Goal: Task Accomplishment & Management: Check status

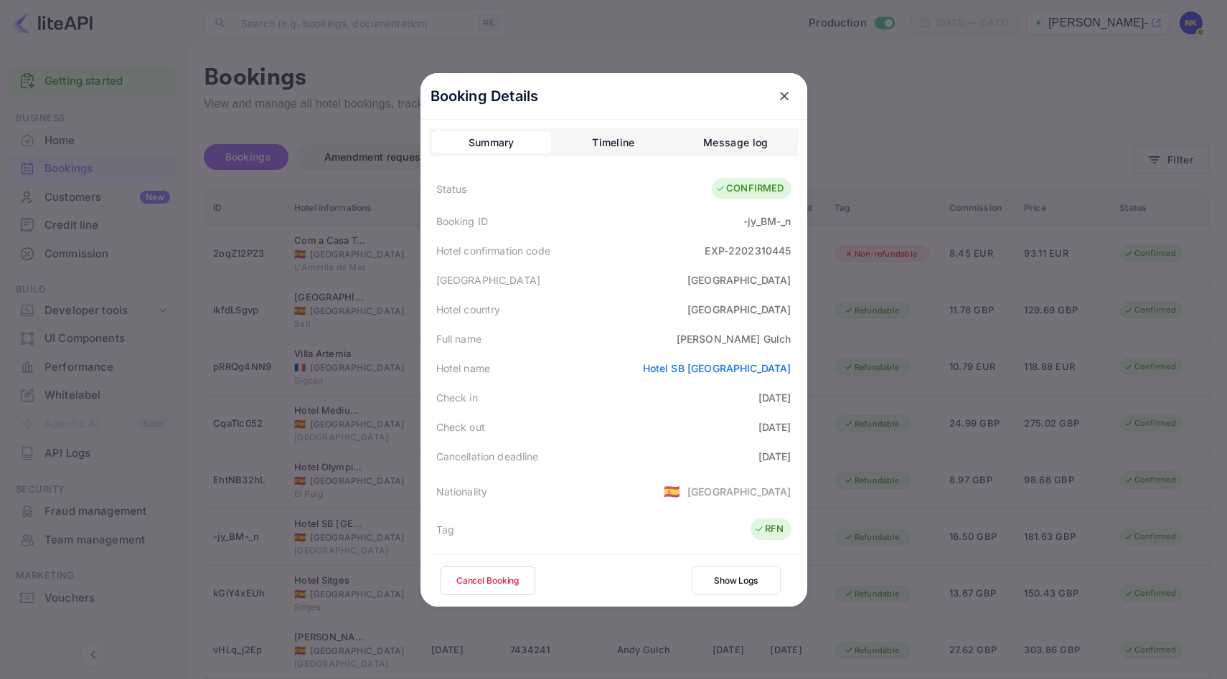
scroll to position [179, 0]
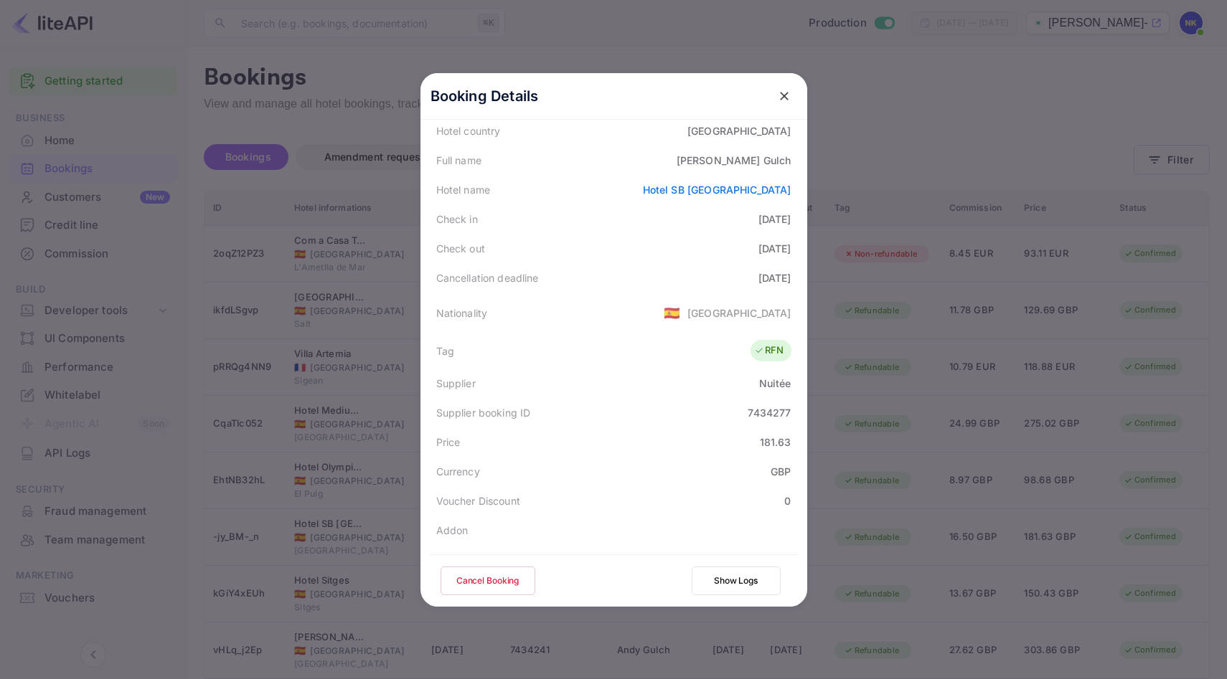
click at [780, 95] on icon "close" at bounding box center [784, 96] width 14 height 14
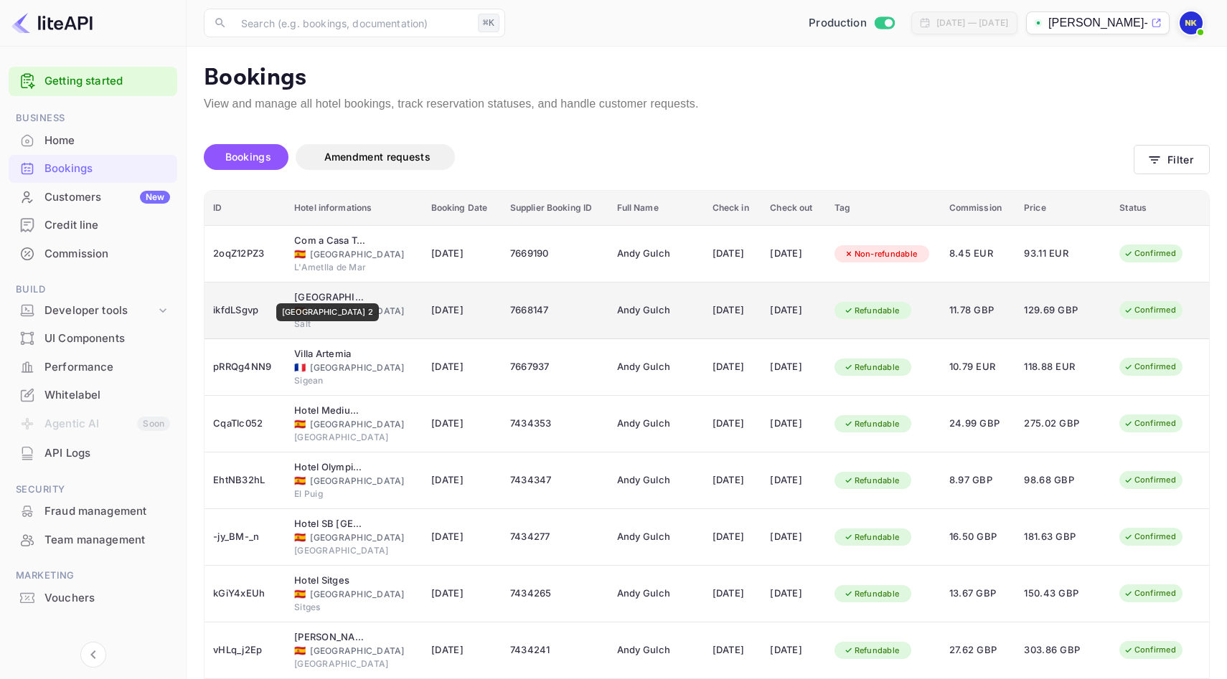
click at [318, 294] on div "[GEOGRAPHIC_DATA] 2" at bounding box center [330, 297] width 72 height 14
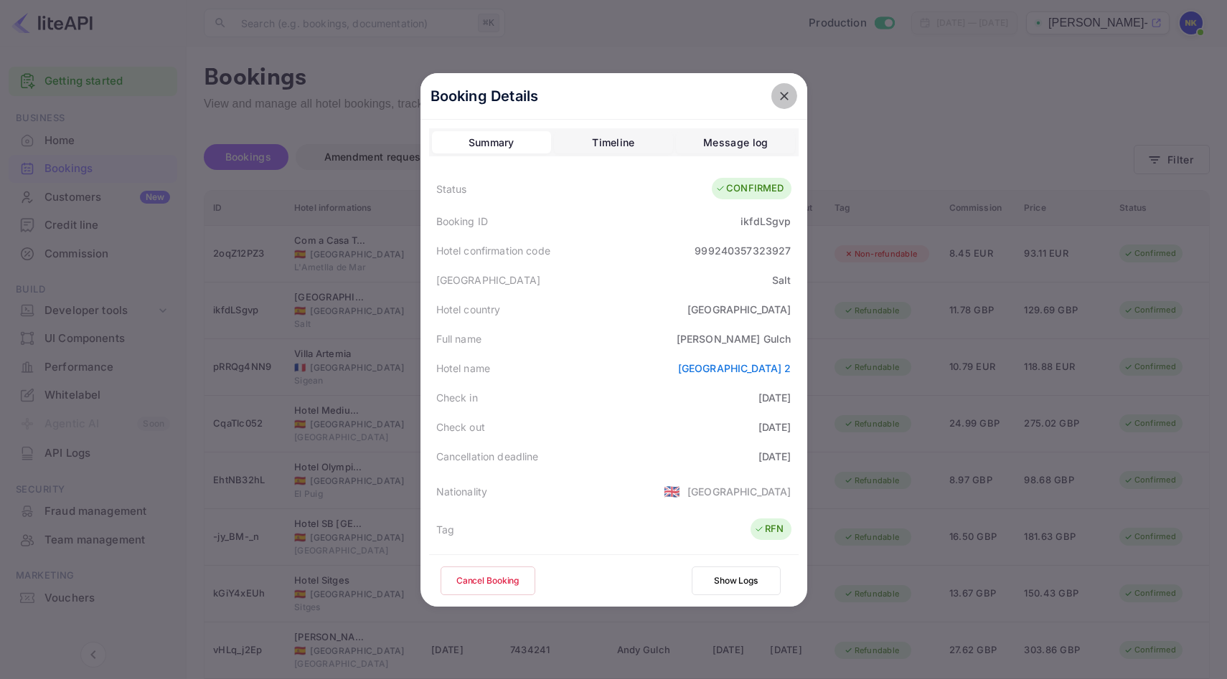
click at [779, 101] on icon "close" at bounding box center [784, 96] width 14 height 14
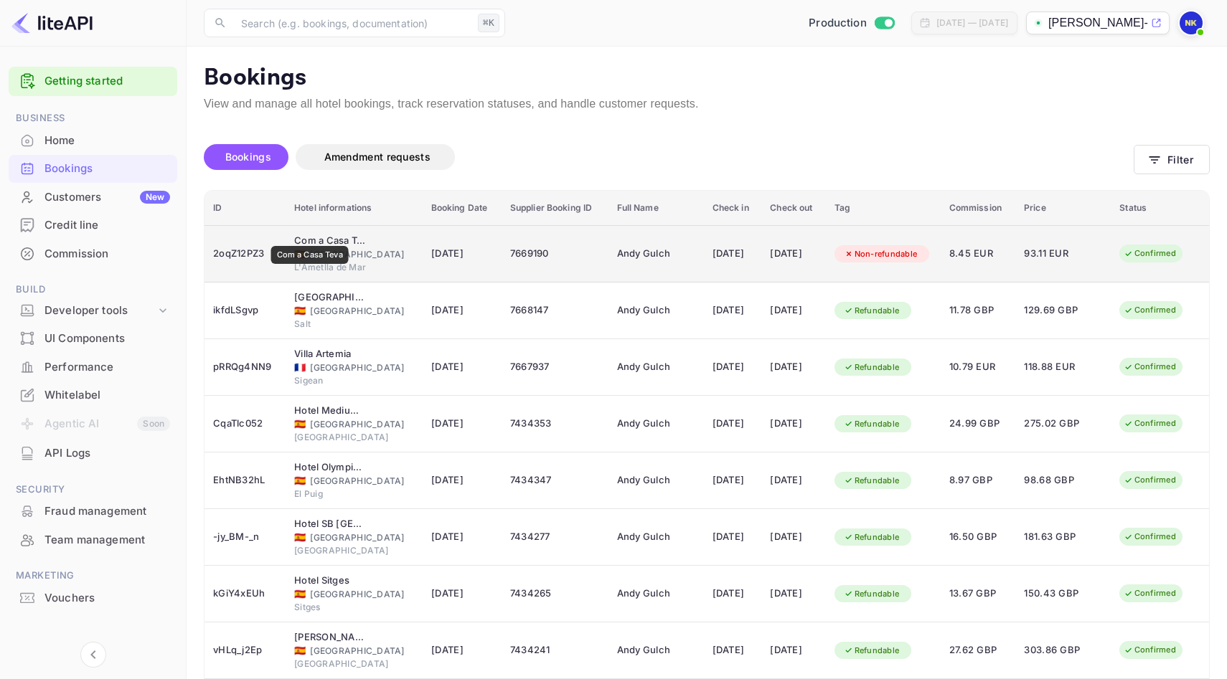
click at [310, 236] on div "Com a Casa Teva" at bounding box center [330, 241] width 72 height 14
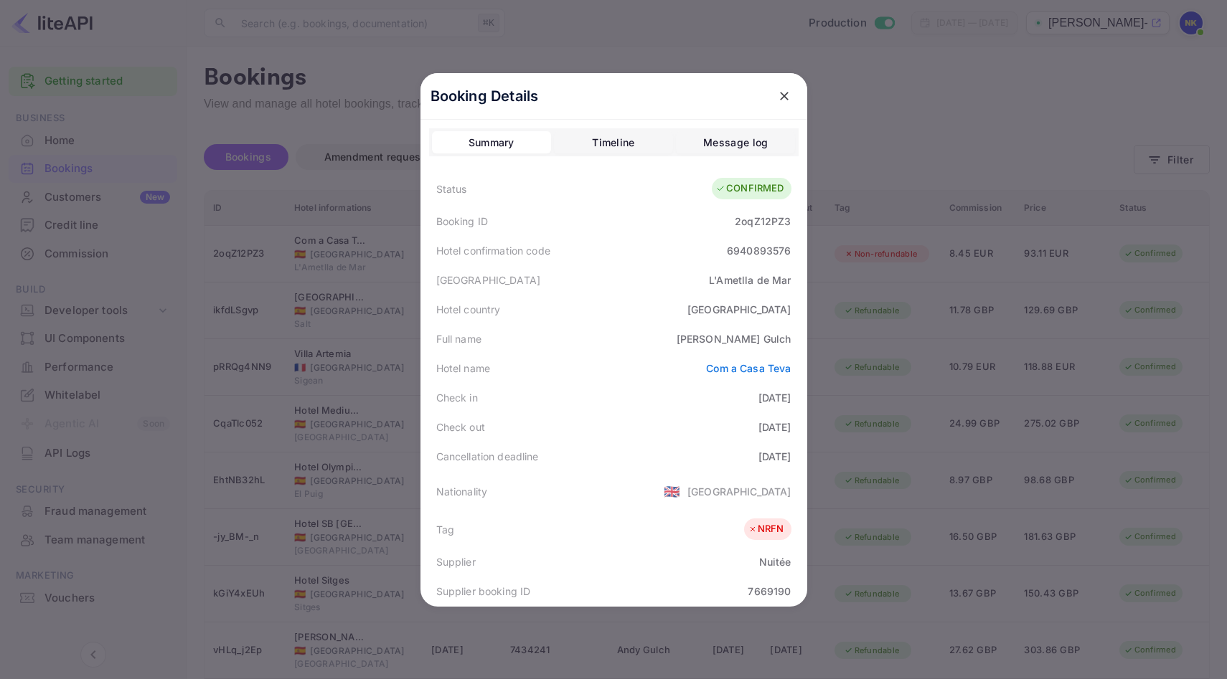
scroll to position [321, 0]
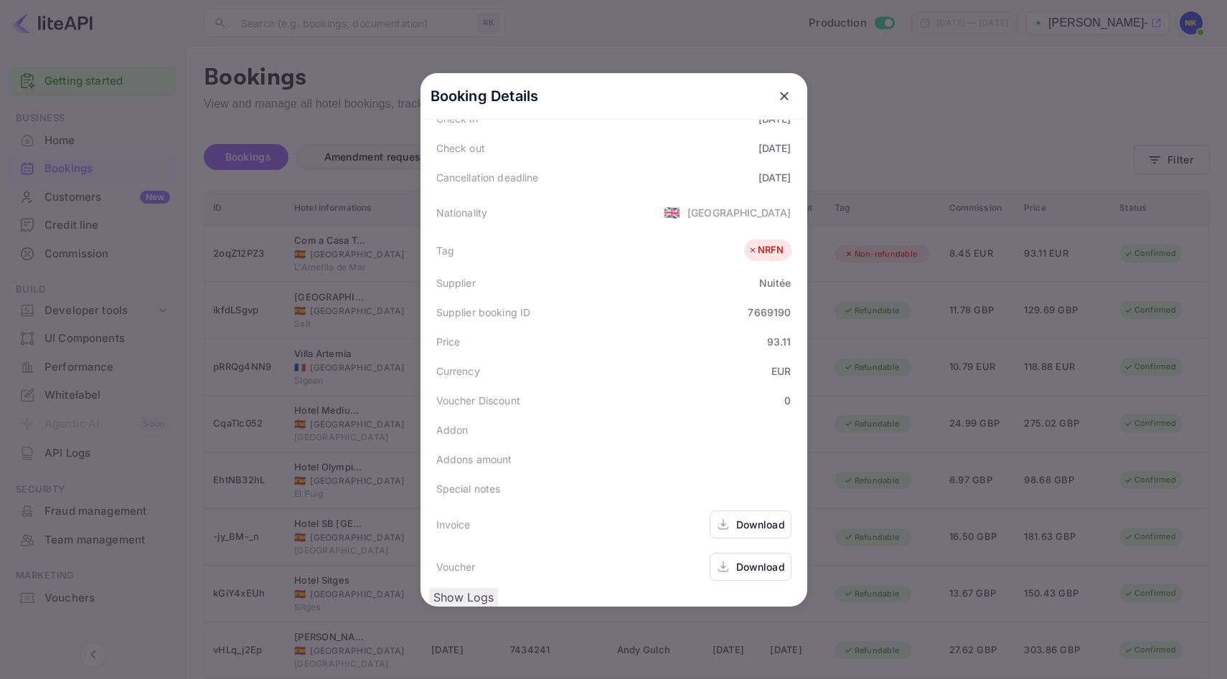
click at [755, 559] on div "Download" at bounding box center [760, 566] width 49 height 15
click at [783, 90] on icon "close" at bounding box center [784, 96] width 14 height 14
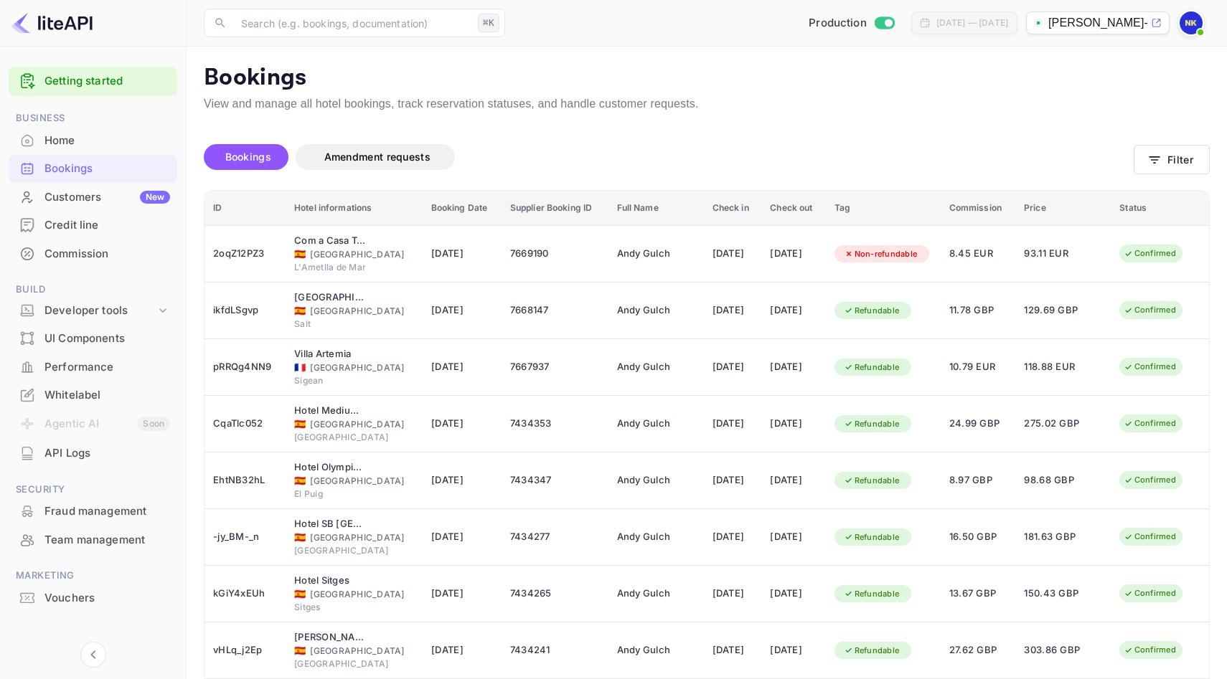
click at [102, 148] on div "Home" at bounding box center [107, 141] width 126 height 16
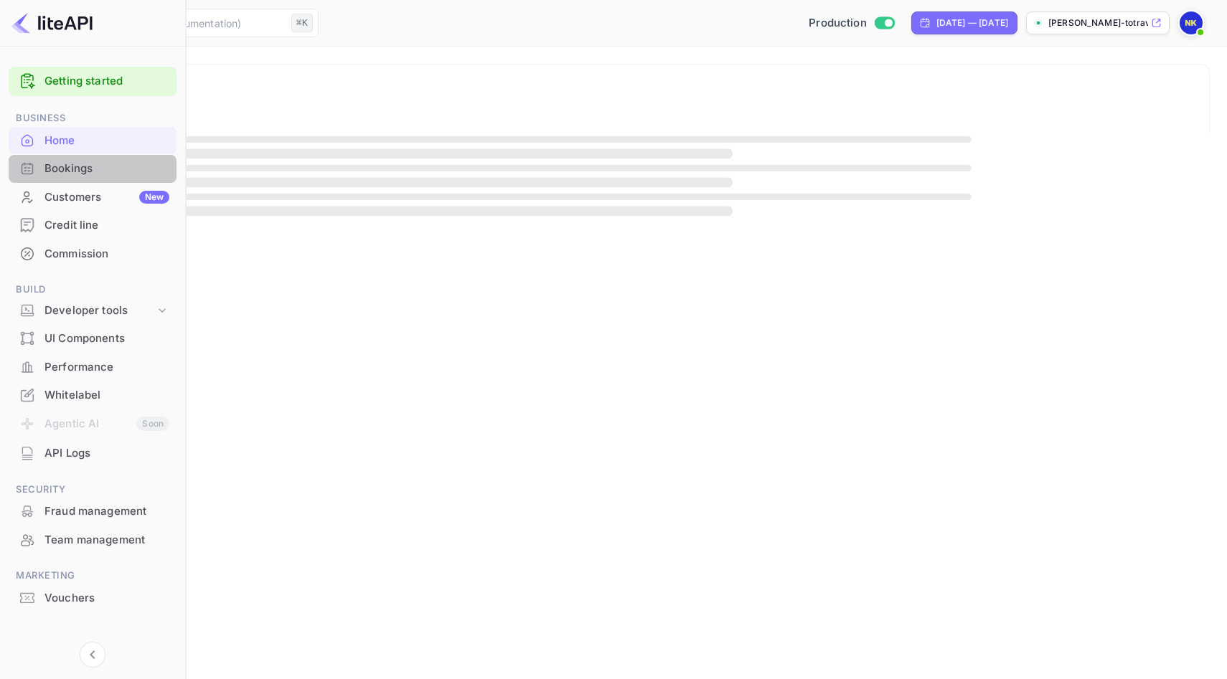
click at [97, 164] on div "Bookings" at bounding box center [106, 169] width 125 height 16
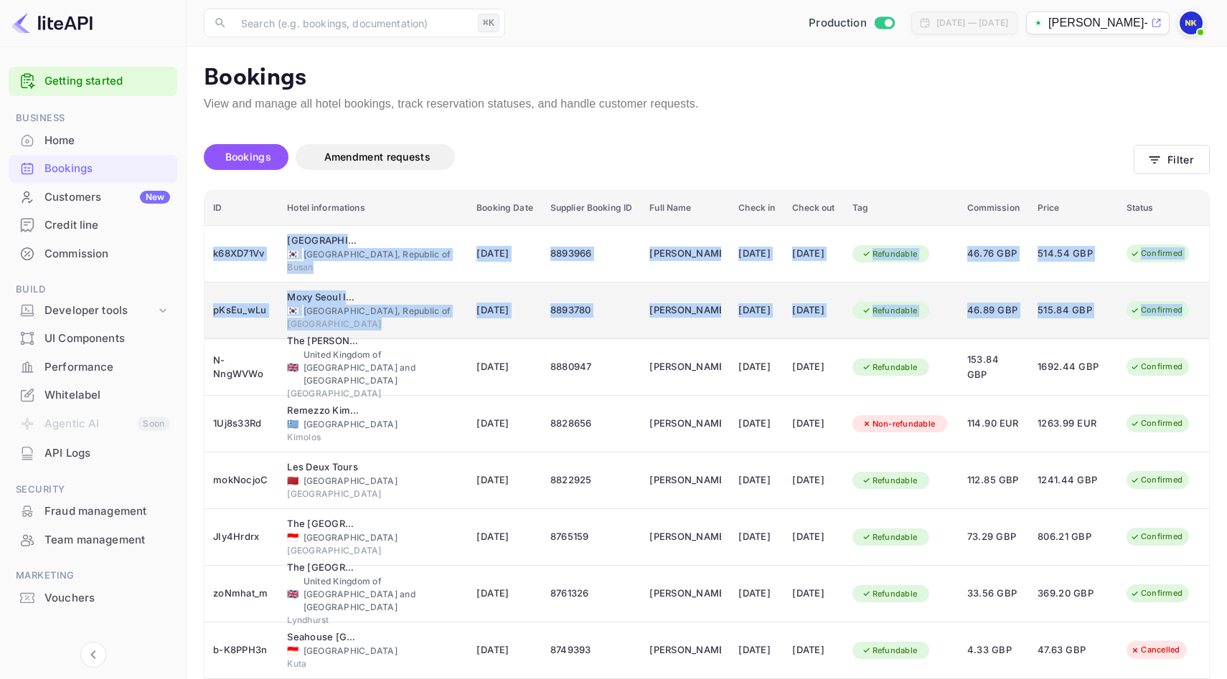
drag, startPoint x: 216, startPoint y: 240, endPoint x: 1174, endPoint y: 323, distance: 961.9
click at [1174, 323] on tbody "k68XD71Vv [GEOGRAPHIC_DATA] 🇰🇷 [GEOGRAPHIC_DATA], [GEOGRAPHIC_DATA] [DATE] 8893…" at bounding box center [706, 508] width 1004 height 567
copy tbody "k68XD71Vv [GEOGRAPHIC_DATA] 🇰🇷 [GEOGRAPHIC_DATA], [GEOGRAPHIC_DATA] [DATE] 8893…"
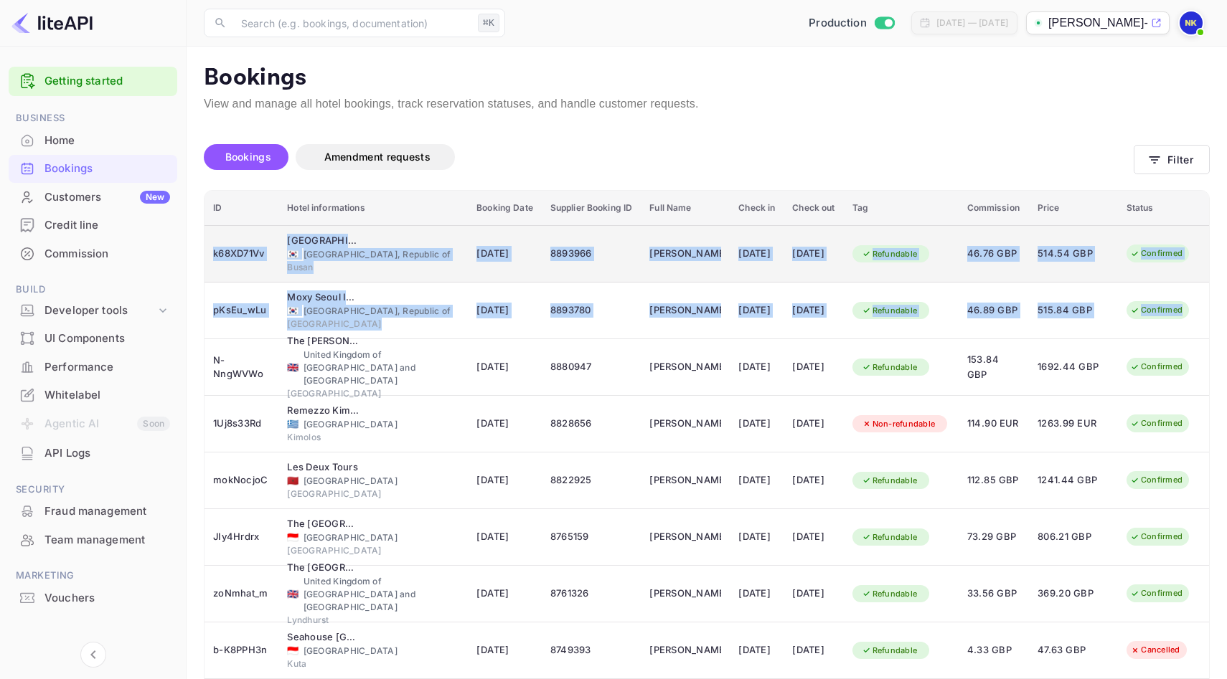
copy tbody "k68XD71Vv [GEOGRAPHIC_DATA] 🇰🇷 [GEOGRAPHIC_DATA], [GEOGRAPHIC_DATA] [DATE] 8893…"
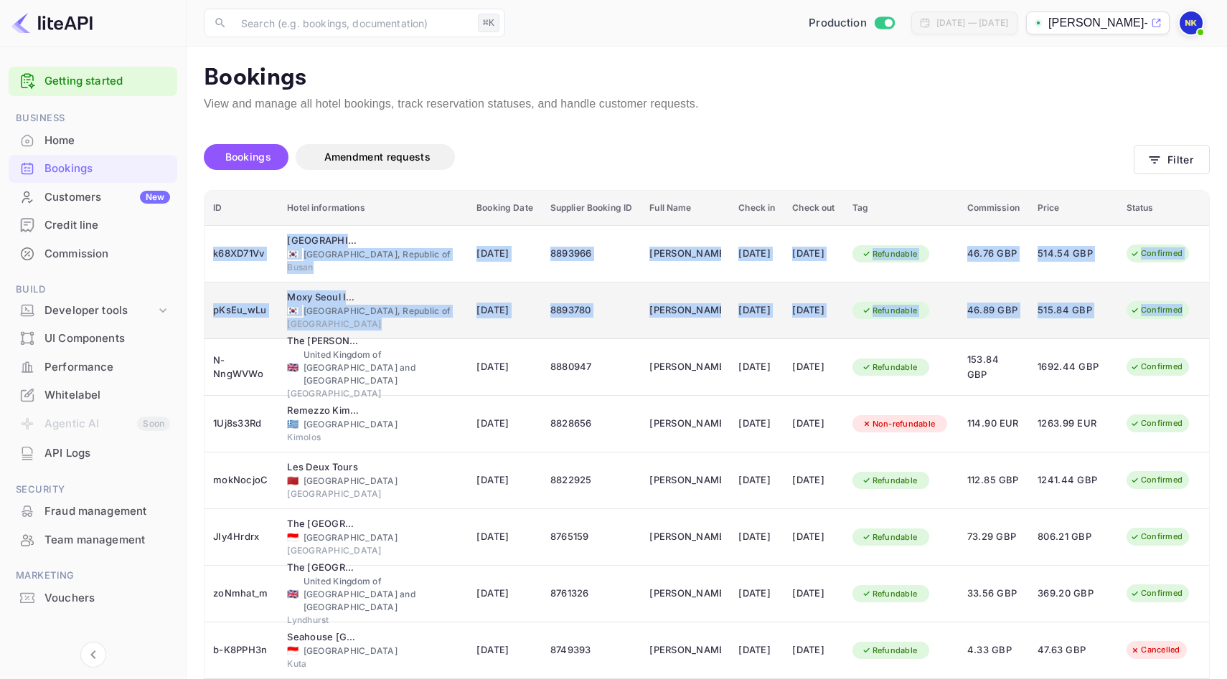
click at [1059, 314] on span "515.84 GBP" at bounding box center [1073, 311] width 72 height 16
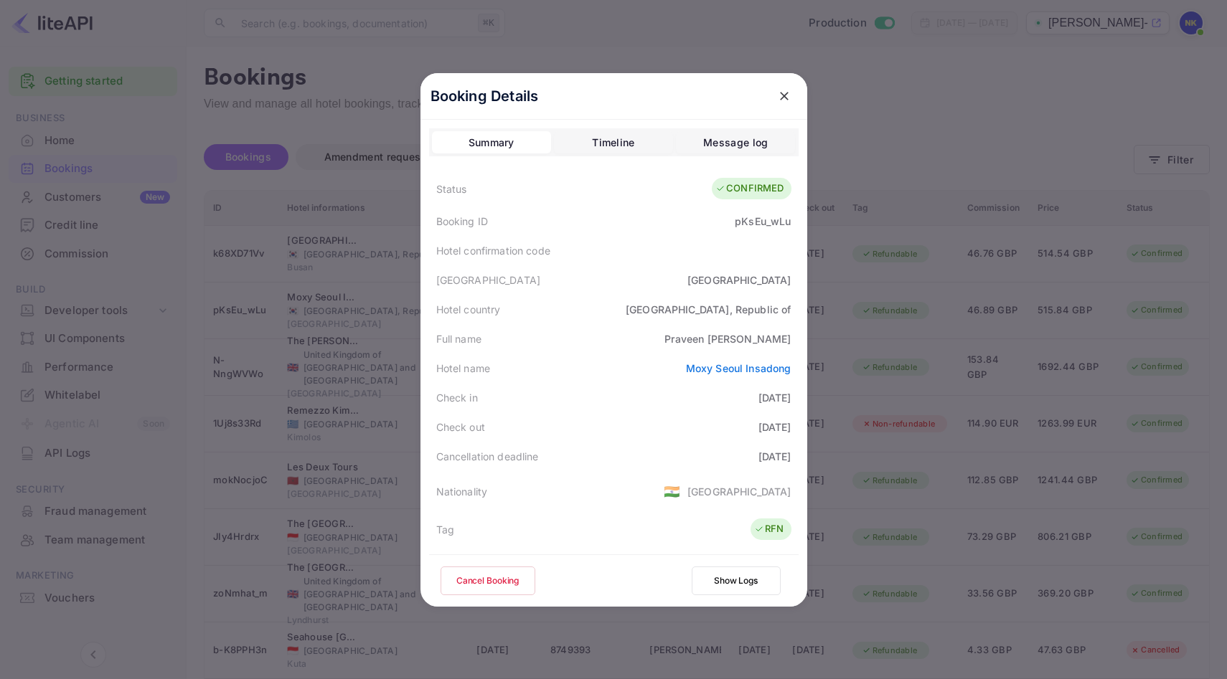
click at [790, 99] on button "close" at bounding box center [784, 96] width 26 height 26
